Goal: Task Accomplishment & Management: Complete application form

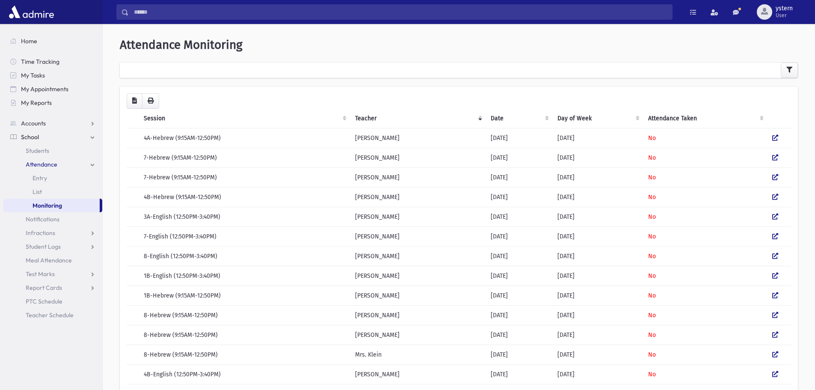
scroll to position [257, 0]
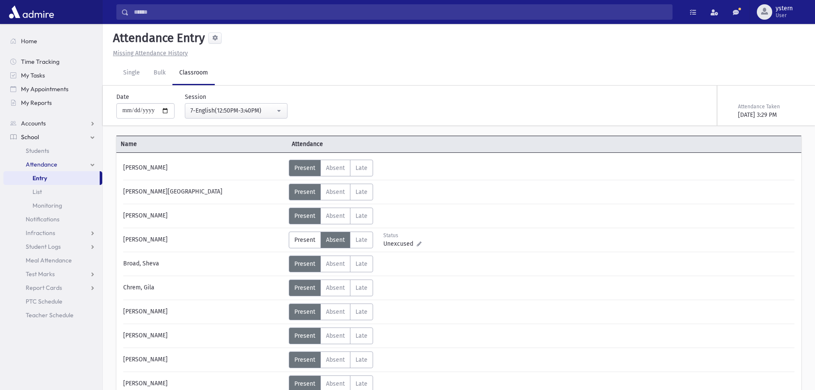
select select "***"
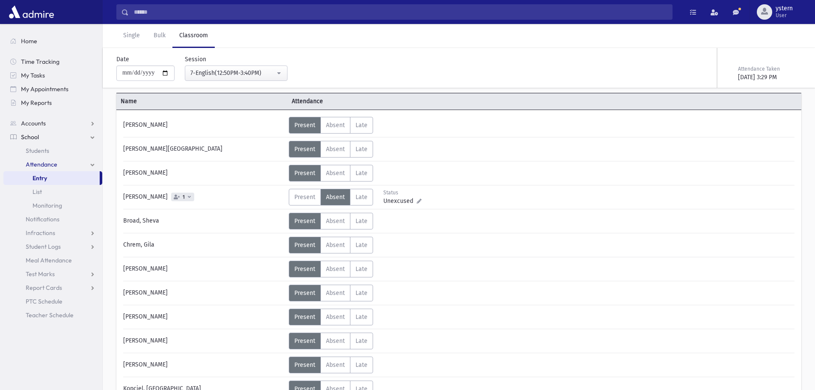
click at [194, 196] on span "1" at bounding box center [182, 196] width 23 height 9
click at [278, 228] on span "Absent" at bounding box center [275, 227] width 20 height 8
click at [194, 197] on span "1" at bounding box center [182, 196] width 23 height 9
click at [241, 224] on span "- English (12:50PM-3:40PM)" at bounding box center [226, 227] width 72 height 12
click at [172, 194] on div "Borenstein, Miriam 1" at bounding box center [204, 197] width 170 height 17
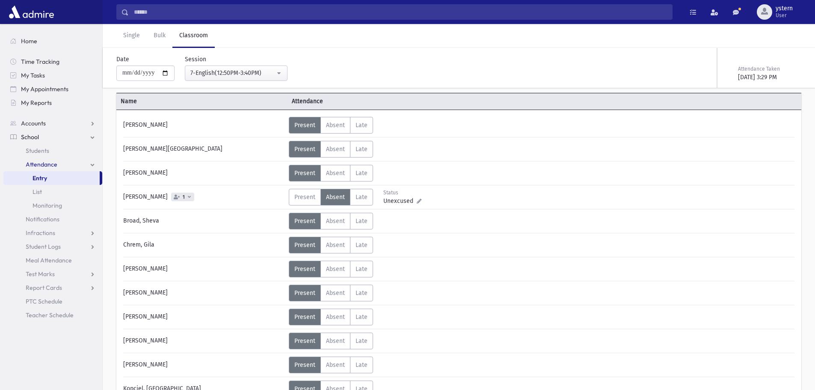
click at [186, 196] on span "1" at bounding box center [184, 197] width 6 height 6
click at [219, 212] on span "[DATE] Attendance" at bounding box center [222, 212] width 50 height 7
click at [302, 194] on span "Present" at bounding box center [304, 196] width 21 height 7
click at [438, 197] on div "Status Unexcused Admin: Absent Present P Absent A Late L" at bounding box center [541, 197] width 504 height 17
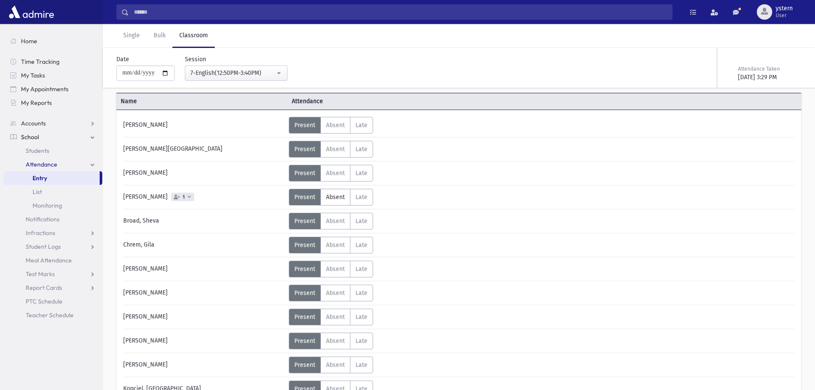
click at [224, 197] on div "Borenstein, Miriam 1" at bounding box center [204, 197] width 170 height 17
click at [217, 213] on div "Broad, Sheva" at bounding box center [204, 221] width 170 height 17
click at [217, 222] on div "Broad, Sheva" at bounding box center [204, 221] width 170 height 17
click at [341, 198] on span "Absent" at bounding box center [335, 196] width 19 height 7
click at [136, 69] on input "**********" at bounding box center [145, 72] width 58 height 15
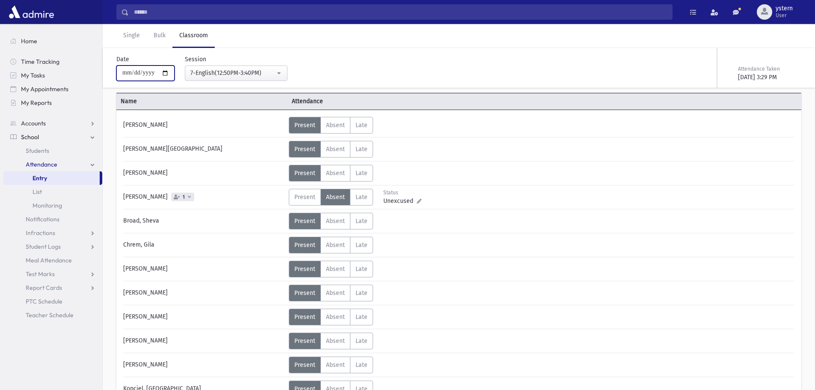
type input "**********"
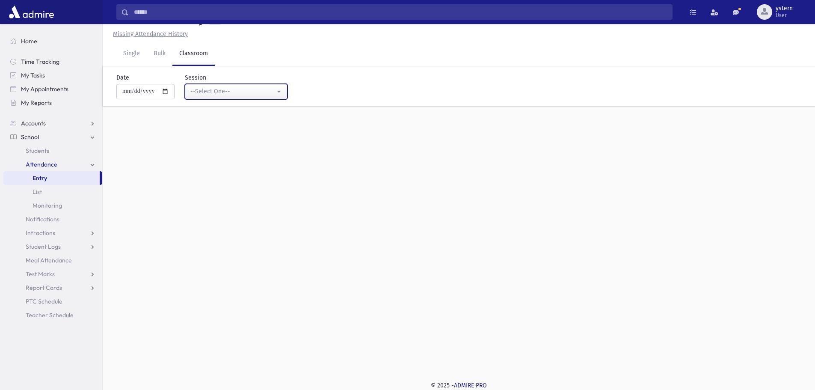
click at [232, 91] on div "--Select One--" at bounding box center [232, 91] width 85 height 9
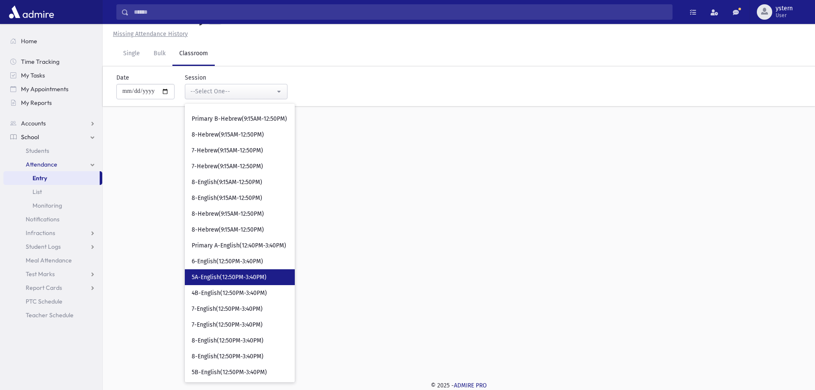
scroll to position [214, 0]
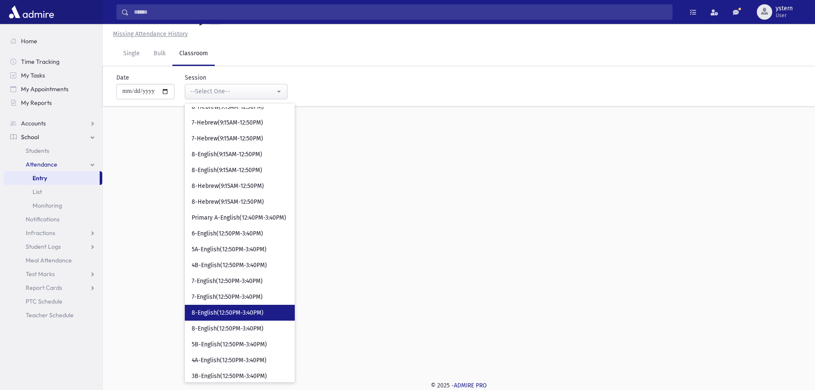
click at [269, 308] on link "8-English(12:50PM-3:40PM)" at bounding box center [240, 313] width 110 height 16
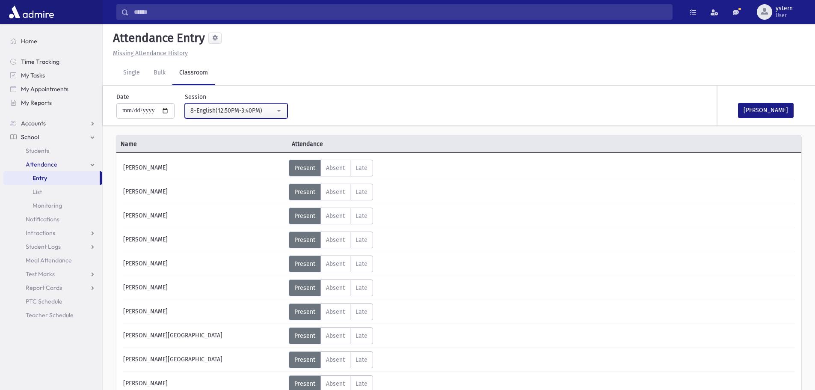
click at [257, 107] on div "8-English(12:50PM-3:40PM)" at bounding box center [232, 110] width 85 height 9
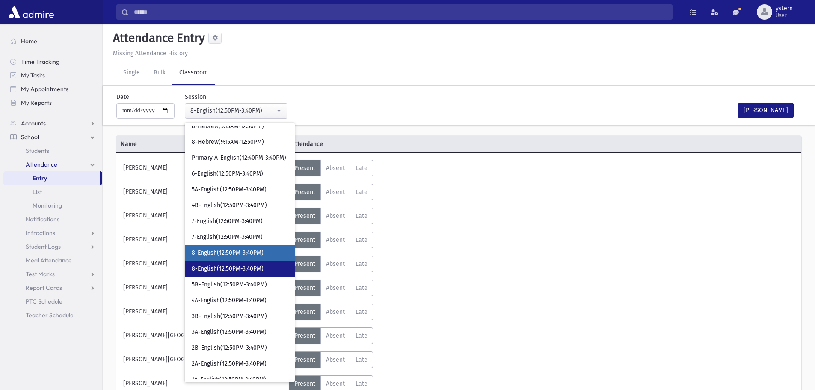
click at [238, 267] on span "8-English(12:50PM-3:40PM)" at bounding box center [228, 268] width 72 height 9
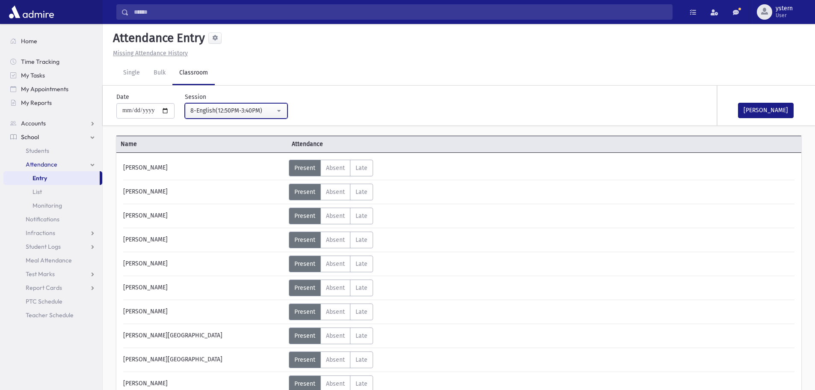
click at [224, 110] on div "8-English(12:50PM-3:40PM)" at bounding box center [232, 110] width 85 height 9
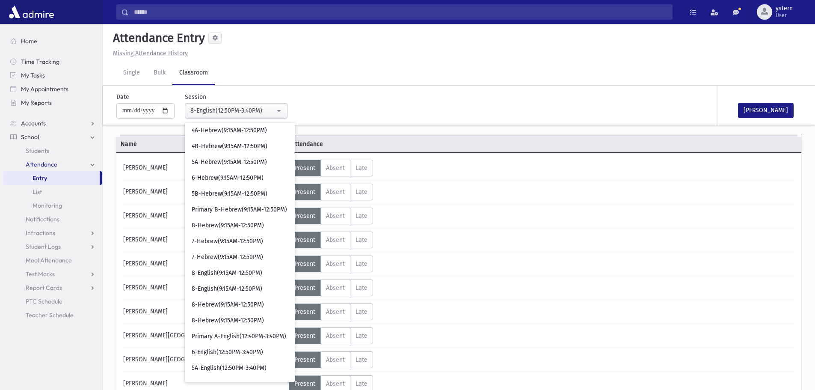
scroll to position [92, 0]
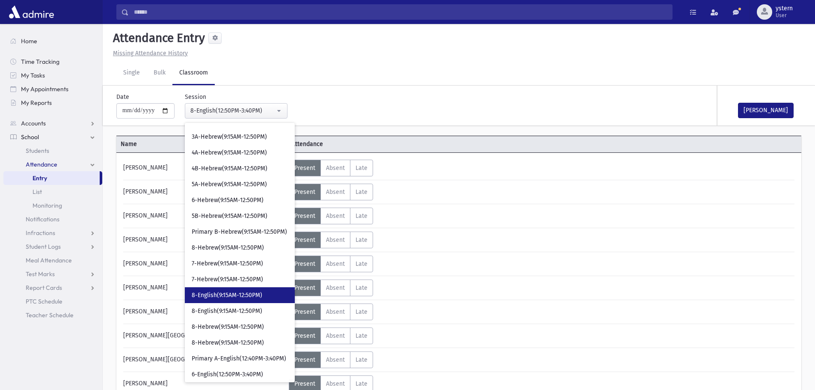
click at [270, 295] on link "8-English(9:15AM-12:50PM)" at bounding box center [240, 295] width 110 height 16
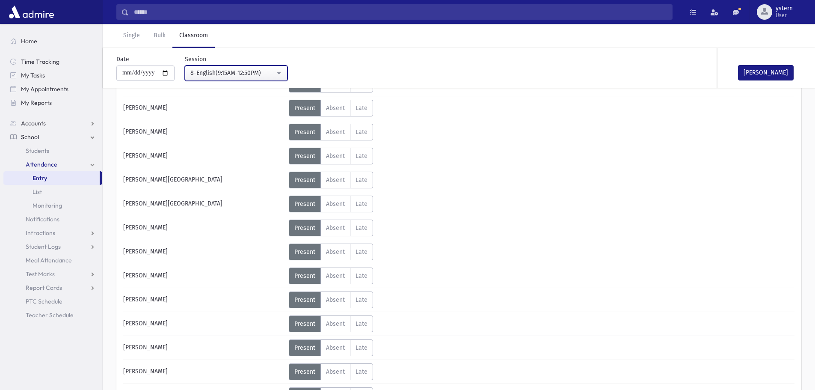
scroll to position [43, 0]
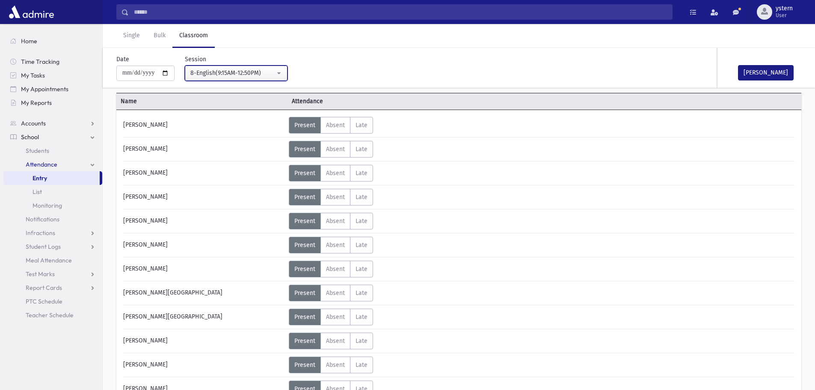
click at [248, 73] on div "8-English(9:15AM-12:50PM)" at bounding box center [232, 72] width 85 height 9
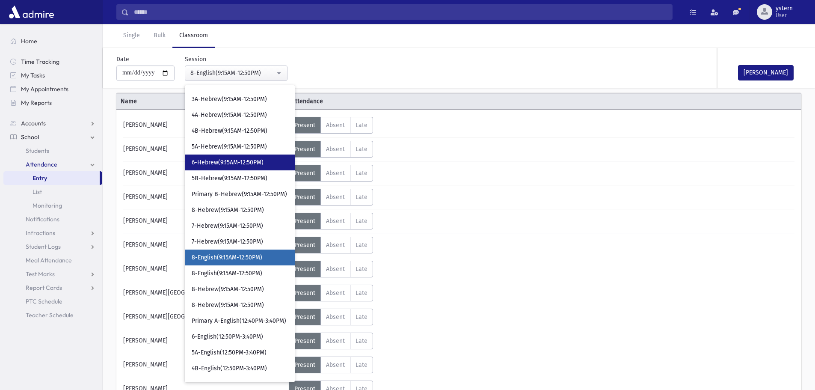
scroll to position [116, 0]
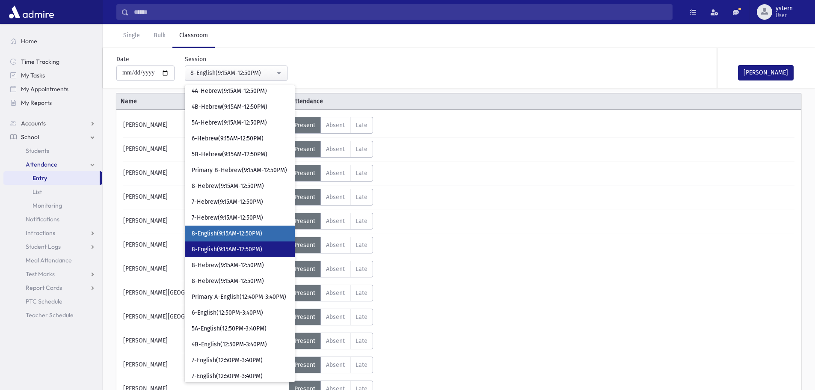
click at [244, 247] on span "8-English(9:15AM-12:50PM)" at bounding box center [227, 249] width 71 height 9
select select "***"
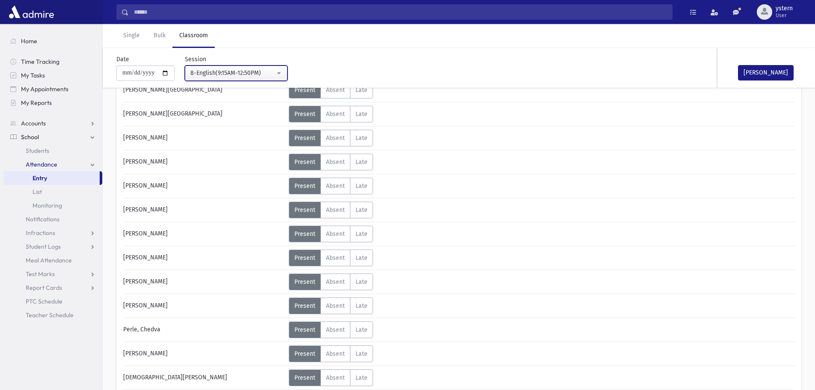
scroll to position [43, 0]
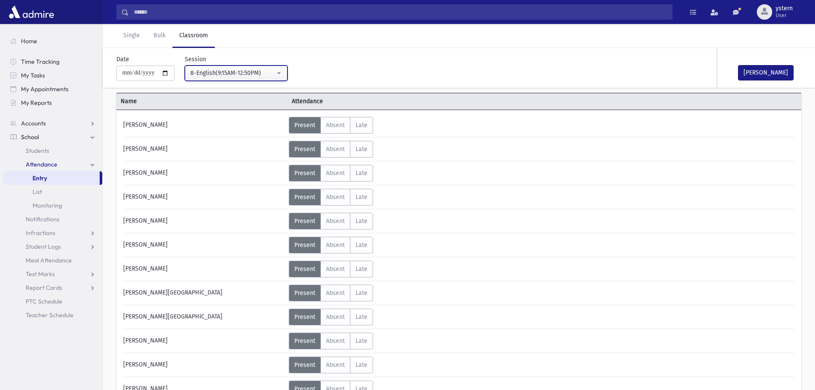
click at [271, 77] on div "8-English(9:15AM-12:50PM)" at bounding box center [232, 72] width 85 height 9
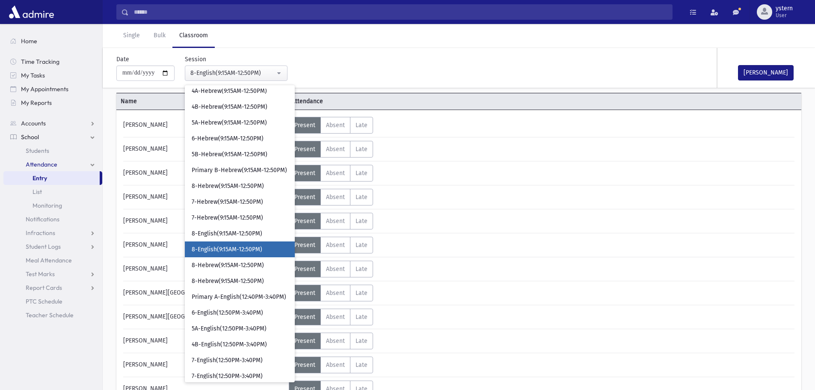
scroll to position [132, 0]
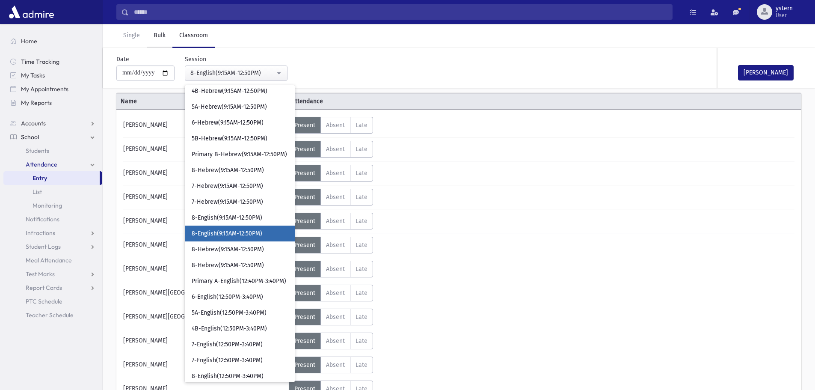
click at [148, 36] on link "Bulk" at bounding box center [160, 36] width 26 height 24
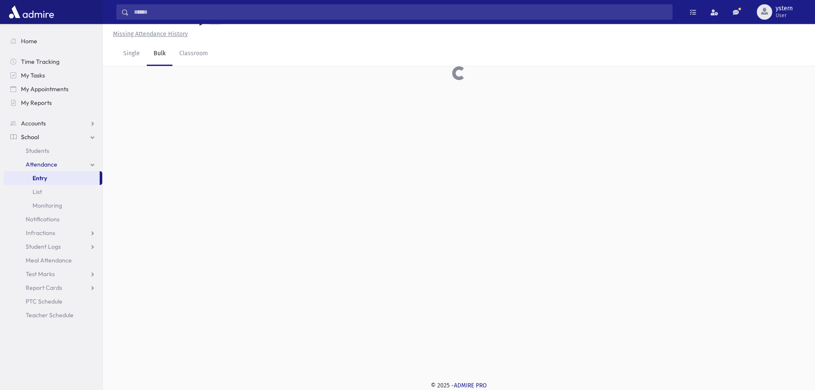
scroll to position [19, 0]
click at [130, 47] on link "Single" at bounding box center [131, 54] width 30 height 24
click at [189, 50] on link "Classroom" at bounding box center [193, 54] width 42 height 24
click at [125, 53] on link "Single" at bounding box center [131, 54] width 30 height 24
click at [190, 62] on link "Classroom" at bounding box center [193, 54] width 42 height 24
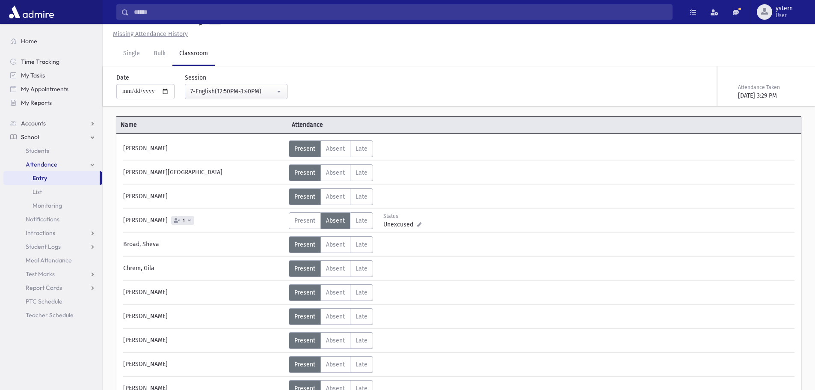
click at [194, 219] on span "1" at bounding box center [182, 220] width 23 height 9
drag, startPoint x: 214, startPoint y: 222, endPoint x: 219, endPoint y: 221, distance: 4.3
click at [219, 221] on div "Borenstein, Miriam 1" at bounding box center [204, 220] width 170 height 17
click at [215, 221] on div "Borenstein, Miriam 1" at bounding box center [204, 220] width 170 height 17
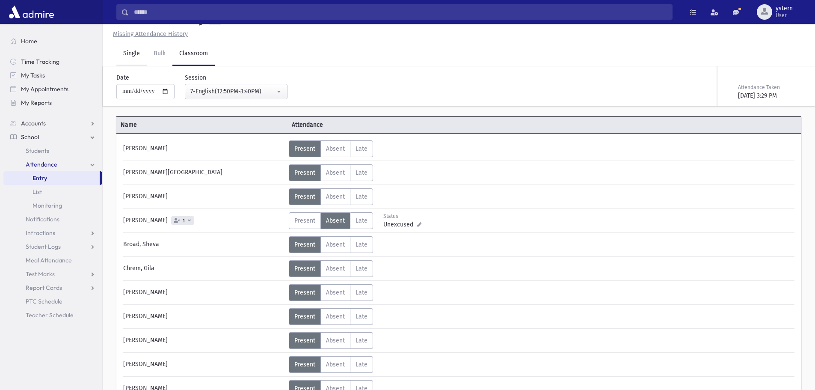
click at [133, 62] on link "Single" at bounding box center [131, 54] width 30 height 24
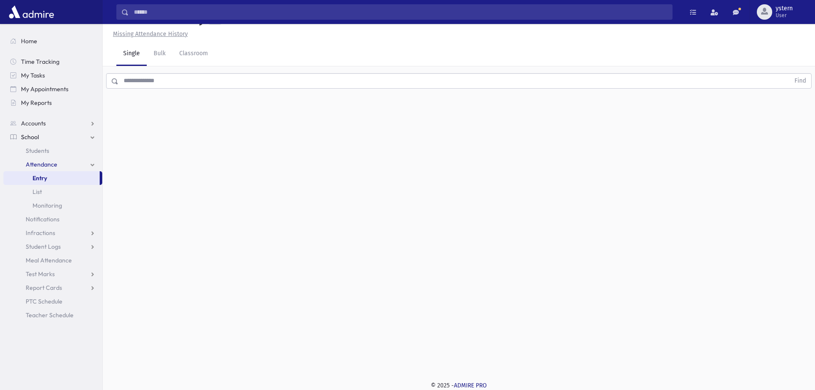
click at [169, 87] on input "text" at bounding box center [453, 80] width 671 height 15
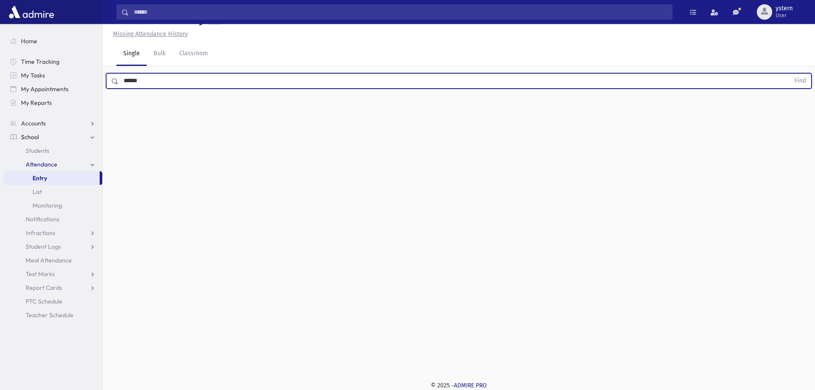
type input "******"
click at [789, 74] on button "Find" at bounding box center [800, 81] width 22 height 15
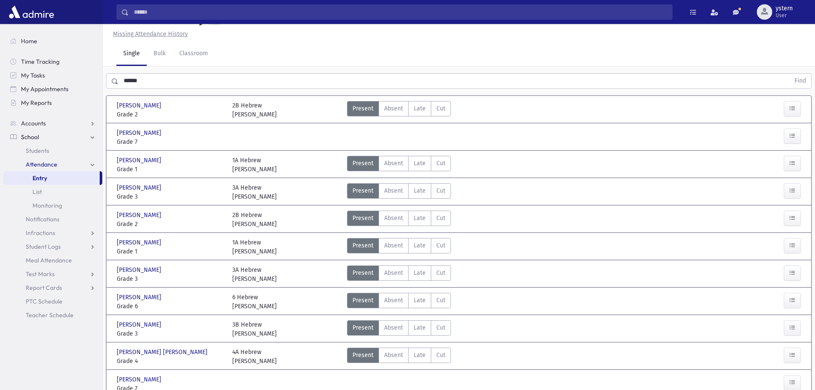
click at [185, 131] on div "Borenstein, Miriam Borenstein, Miriam" at bounding box center [170, 132] width 107 height 9
click at [138, 135] on span "Borenstein, Miriam" at bounding box center [140, 132] width 46 height 9
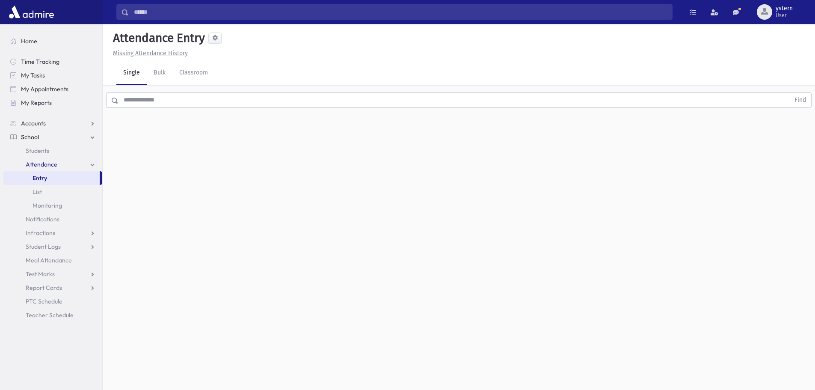
click at [127, 77] on link "Single" at bounding box center [131, 73] width 30 height 24
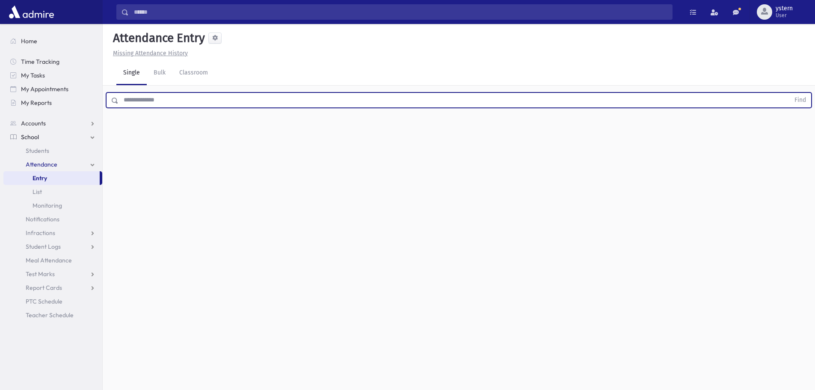
click at [136, 105] on input "text" at bounding box center [453, 99] width 671 height 15
type input "******"
click at [789, 93] on button "Find" at bounding box center [800, 100] width 22 height 15
click at [230, 158] on div at bounding box center [285, 157] width 115 height 18
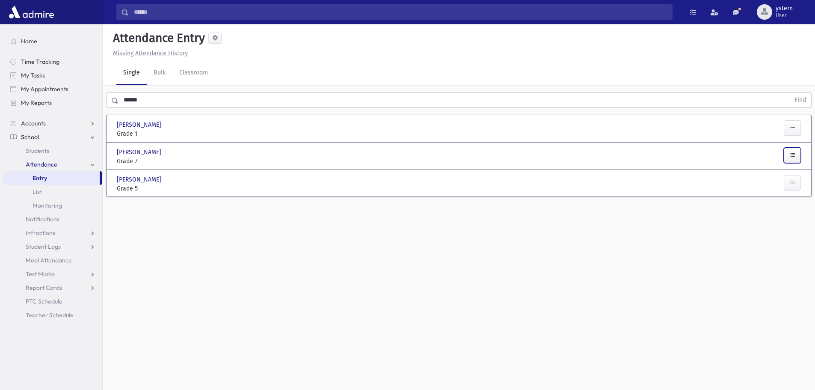
click at [797, 155] on button "button" at bounding box center [792, 155] width 17 height 15
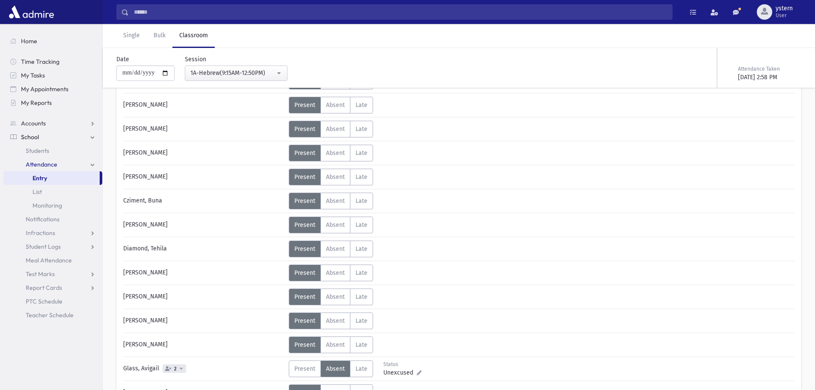
scroll to position [257, 0]
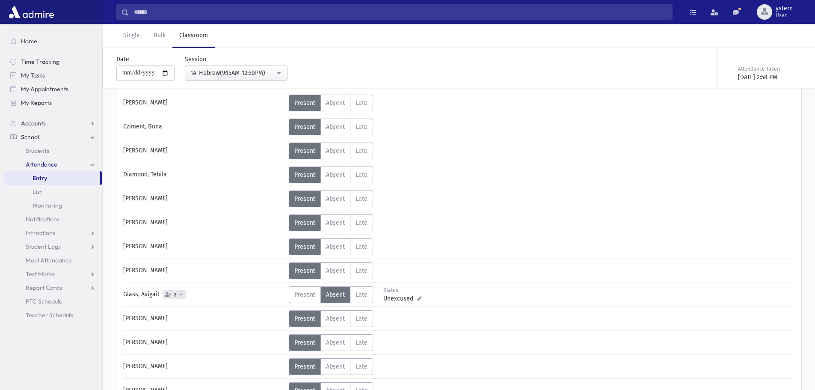
click at [178, 294] on span "2" at bounding box center [175, 294] width 24 height 9
click at [214, 295] on div "Glass, Avigail 2" at bounding box center [204, 294] width 170 height 17
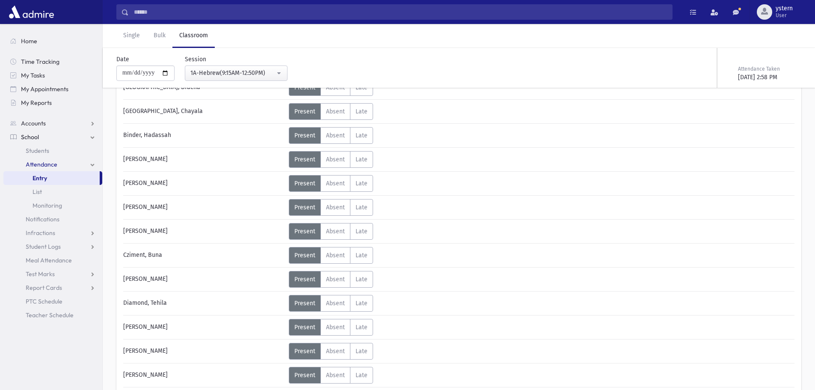
scroll to position [0, 0]
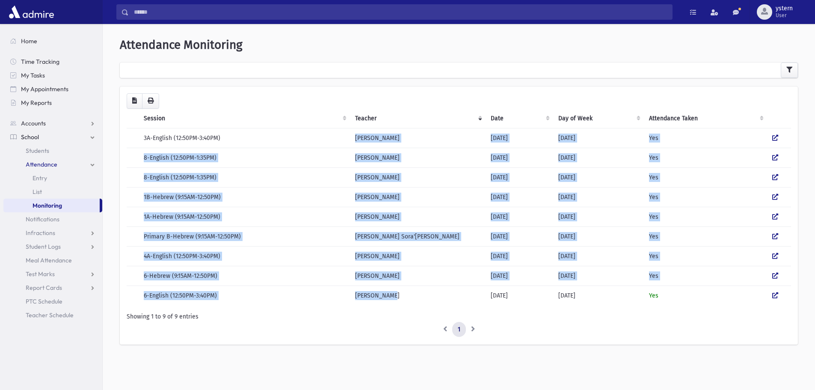
drag, startPoint x: 358, startPoint y: 137, endPoint x: 396, endPoint y: 293, distance: 160.1
click at [396, 293] on tbody "3A-English (12:50PM-3:40PM) [PERSON_NAME] [DATE] [DATE] Yes 8-English (12:50PM-…" at bounding box center [459, 216] width 664 height 177
click at [393, 297] on td "[PERSON_NAME]" at bounding box center [418, 295] width 136 height 20
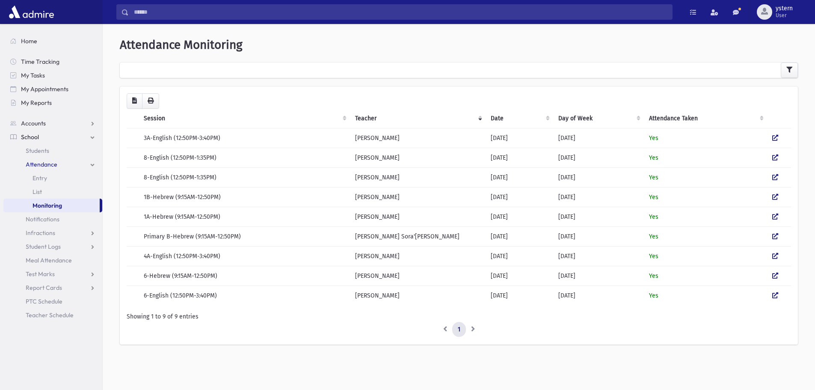
click at [474, 331] on li at bounding box center [473, 329] width 15 height 15
click at [470, 329] on li at bounding box center [473, 329] width 15 height 15
drag, startPoint x: 145, startPoint y: 136, endPoint x: 781, endPoint y: 296, distance: 656.0
click at [790, 294] on tbody "3A-English (12:50PM-3:40PM) Mrs. Schwartzman 09/09/2025 Tuesday Yes 8-English (…" at bounding box center [459, 216] width 664 height 177
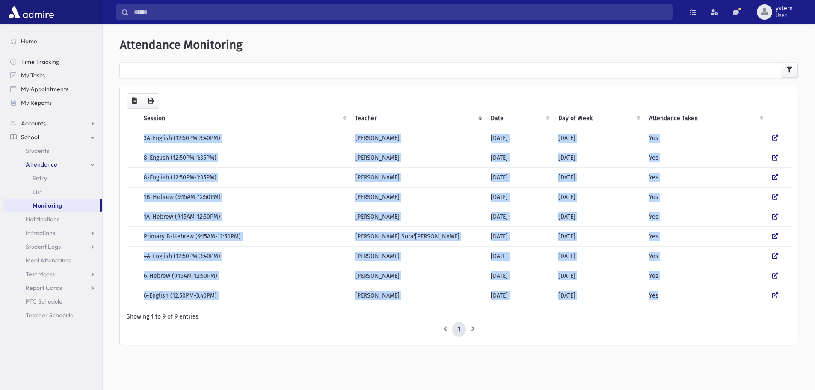
click at [681, 302] on td "Yes" at bounding box center [706, 295] width 124 height 20
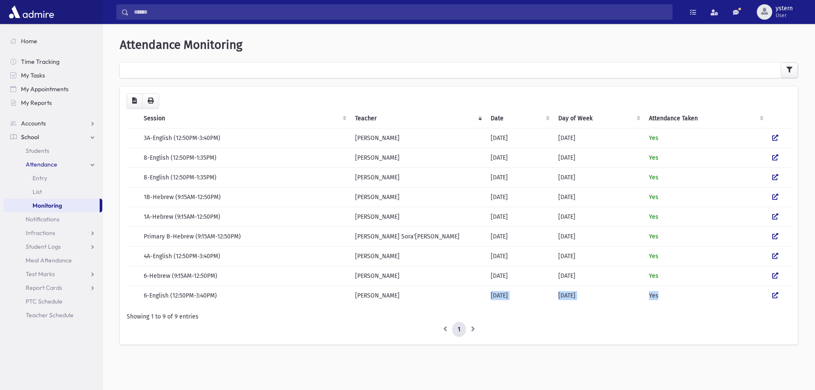
drag, startPoint x: 489, startPoint y: 297, endPoint x: 726, endPoint y: 300, distance: 236.5
click at [726, 300] on tr "6-English (12:50PM-3:40PM) Miss Epstein 09/09/2025 Tuesday Yes" at bounding box center [459, 295] width 664 height 20
click at [594, 297] on td "Tuesday" at bounding box center [598, 295] width 91 height 20
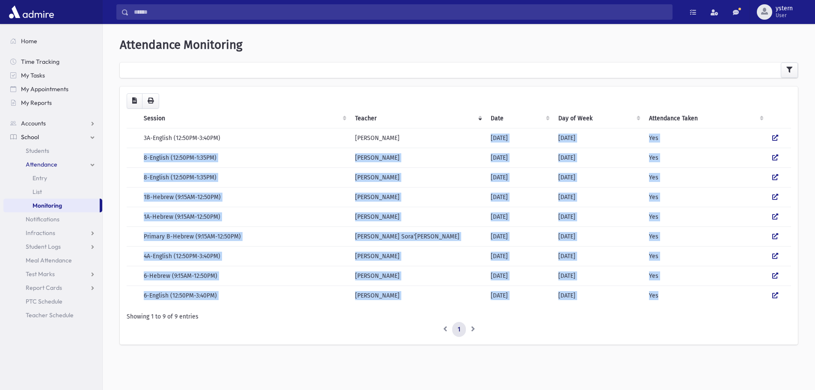
drag, startPoint x: 488, startPoint y: 137, endPoint x: 679, endPoint y: 289, distance: 243.9
click at [679, 289] on tbody "3A-English (12:50PM-3:40PM) Mrs. Schwartzman 09/09/2025 Tuesday Yes 8-English (…" at bounding box center [459, 216] width 664 height 177
click at [593, 291] on td "Tuesday" at bounding box center [598, 295] width 91 height 20
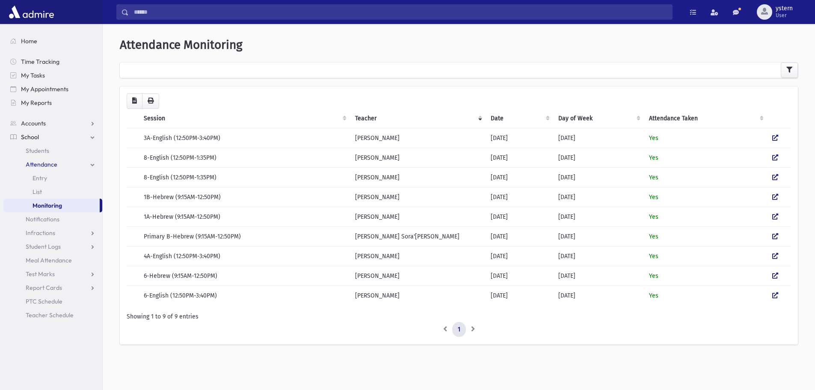
click at [127, 314] on div "Loading... Session Teacher Date Day of Week Attendance Taken 3A-English (12:50P…" at bounding box center [459, 215] width 678 height 258
drag, startPoint x: 127, startPoint y: 314, endPoint x: 214, endPoint y: 319, distance: 87.8
click at [214, 319] on div "Showing 1 to 9 of 9 entries" at bounding box center [459, 316] width 664 height 9
click at [205, 314] on div "Showing 1 to 9 of 9 entries" at bounding box center [459, 316] width 664 height 9
